Goal: Check status: Check status

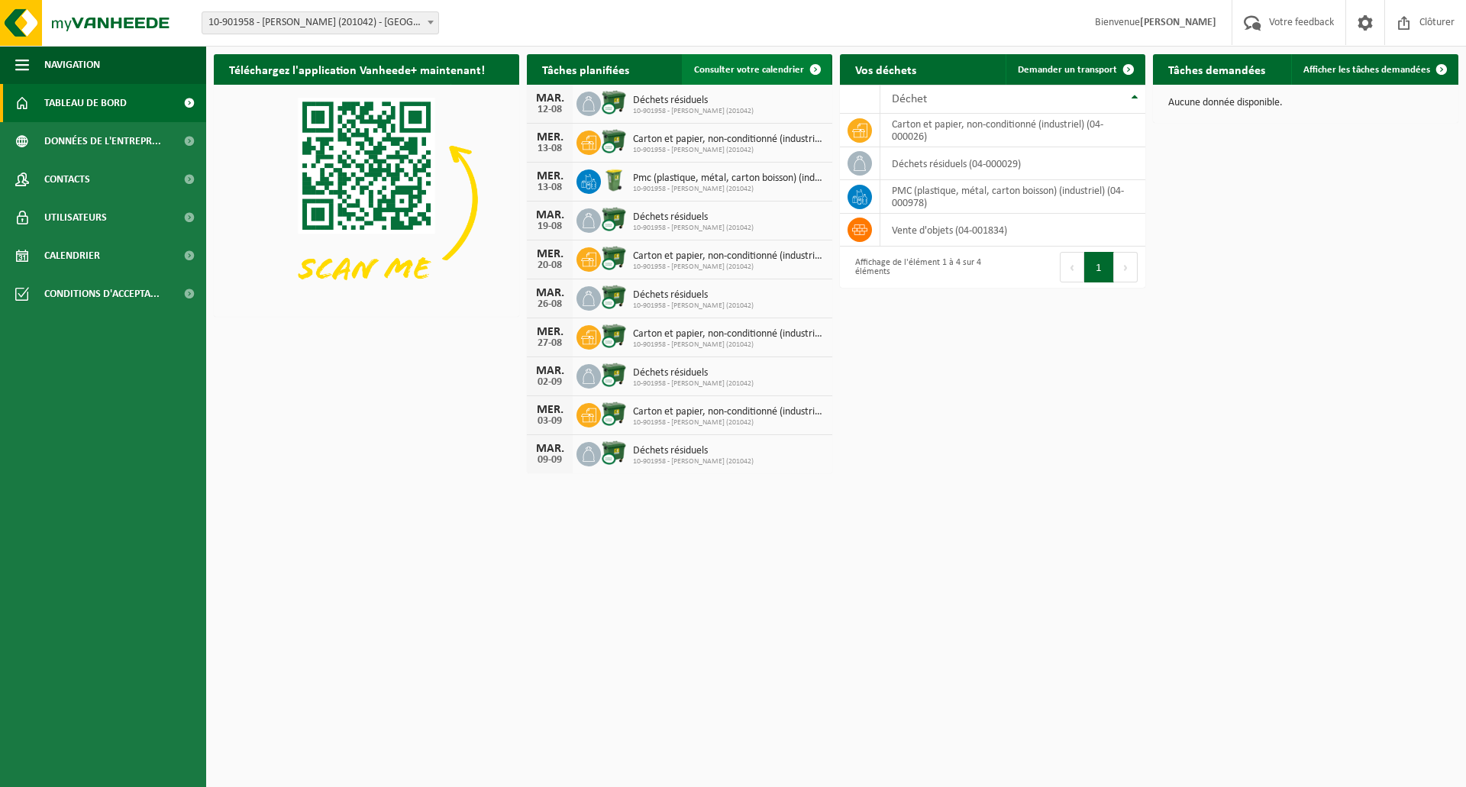
click at [780, 70] on span "Consulter votre calendrier" at bounding box center [749, 70] width 110 height 10
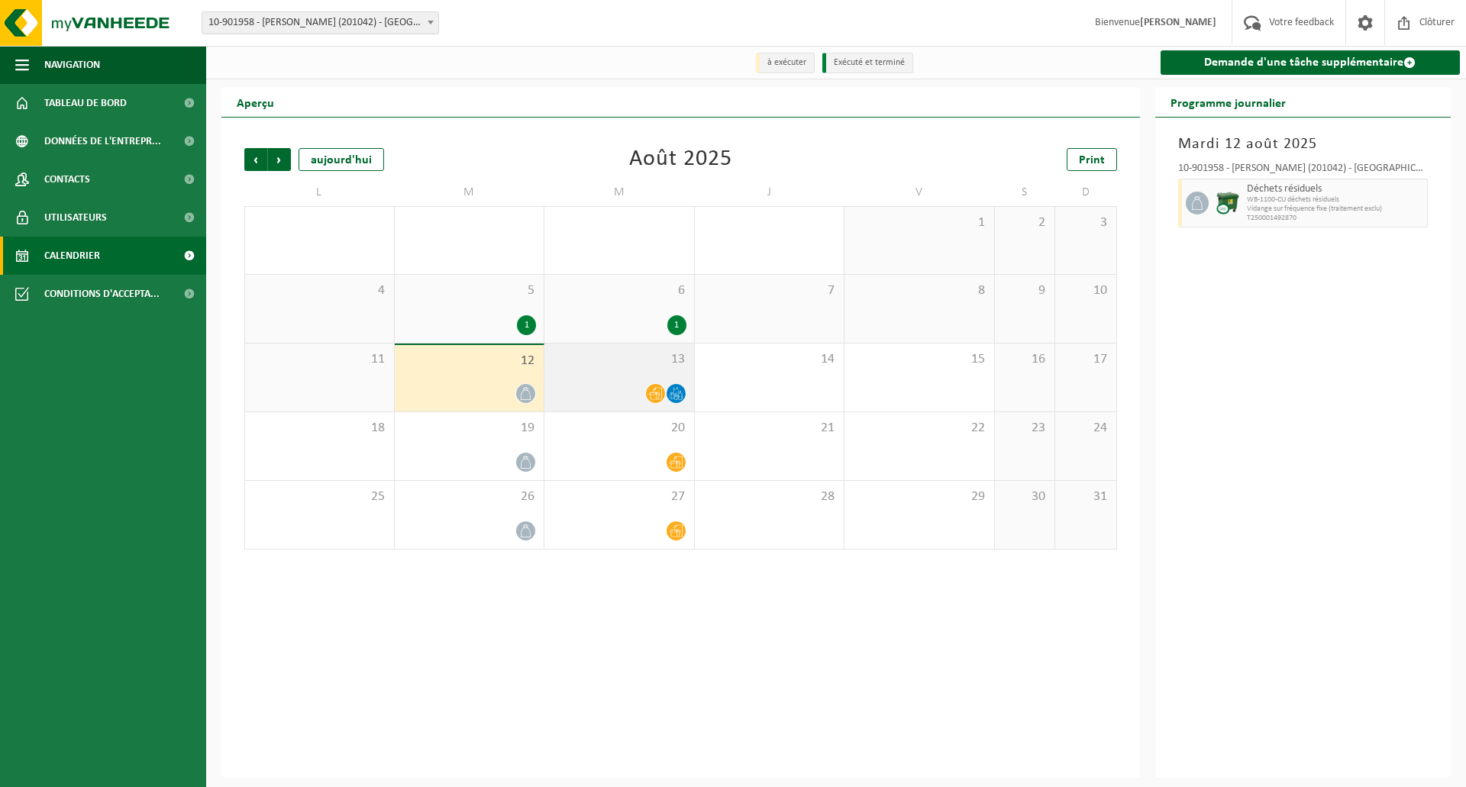
click at [676, 396] on icon at bounding box center [676, 393] width 13 height 13
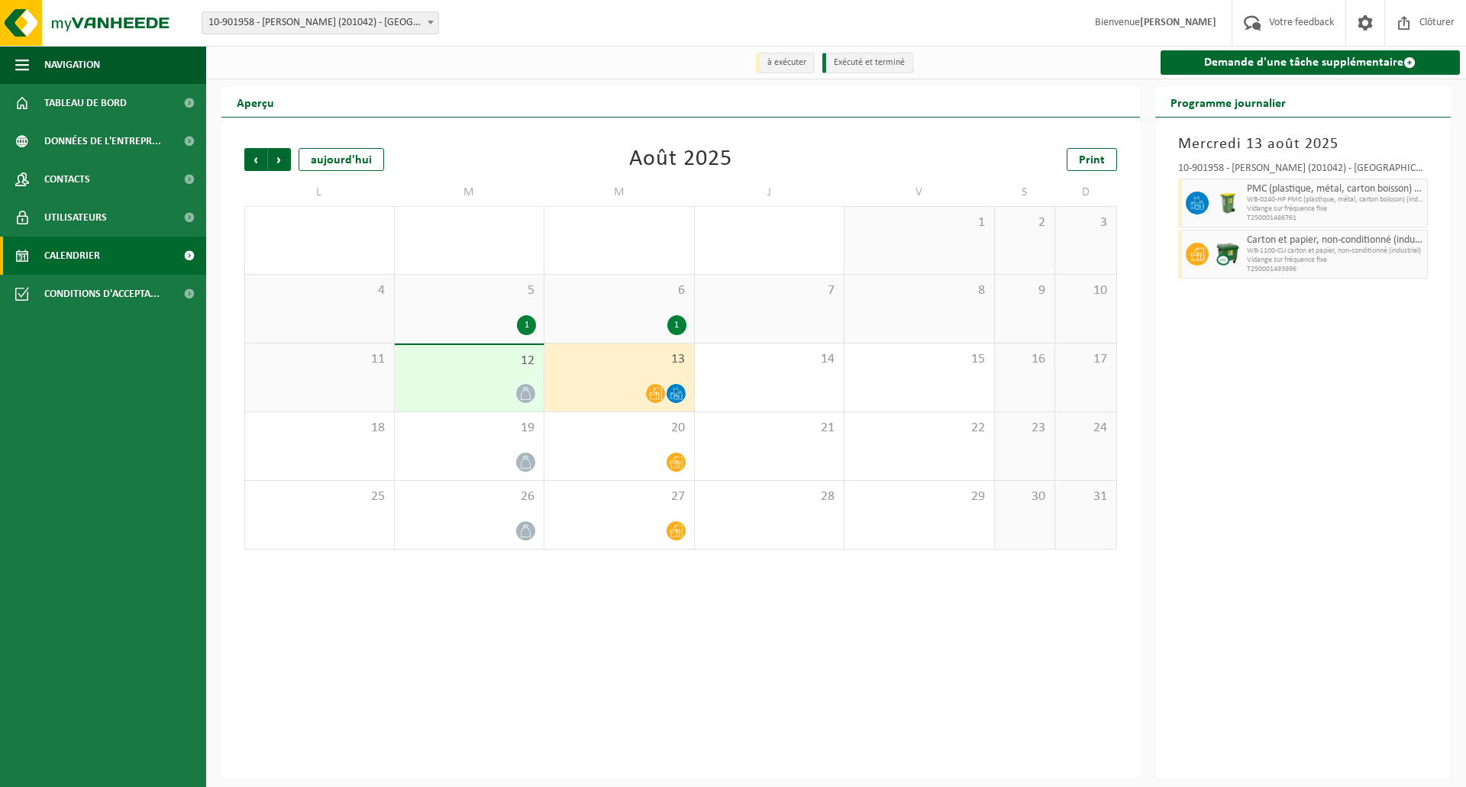
click at [1290, 199] on span "WB-0240-HP PMC (plastique, métal, carton boisson) (industrie" at bounding box center [1335, 199] width 177 height 9
click at [1191, 203] on icon at bounding box center [1197, 203] width 14 height 14
